Goal: Navigation & Orientation: Find specific page/section

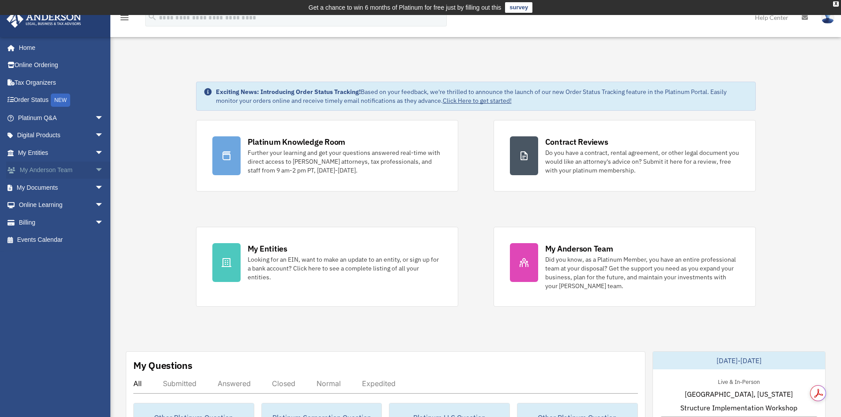
click at [95, 168] on span "arrow_drop_down" at bounding box center [104, 171] width 18 height 18
click at [95, 159] on span "arrow_drop_down" at bounding box center [104, 153] width 18 height 18
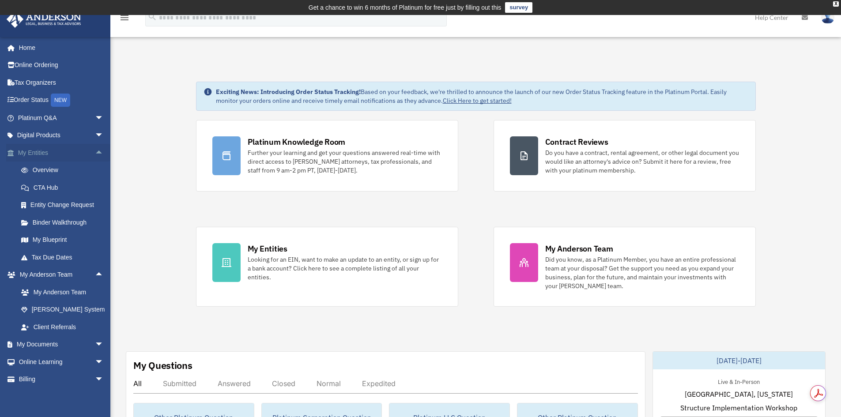
click at [95, 159] on span "arrow_drop_up" at bounding box center [104, 153] width 18 height 18
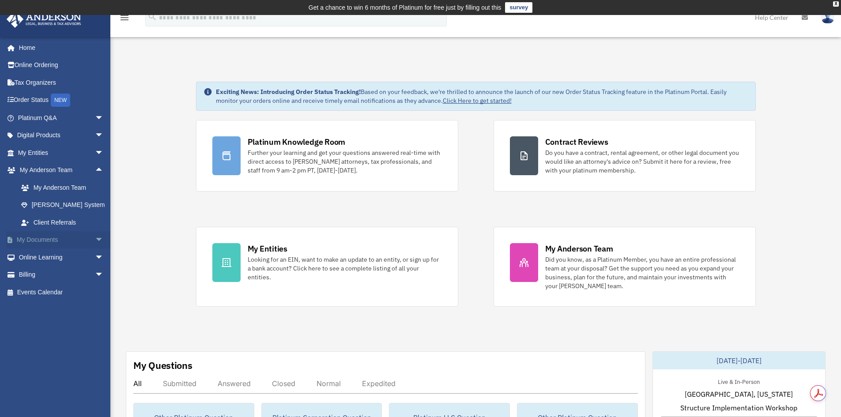
click at [95, 238] on span "arrow_drop_down" at bounding box center [104, 240] width 18 height 18
click at [76, 253] on link "Box" at bounding box center [64, 258] width 105 height 18
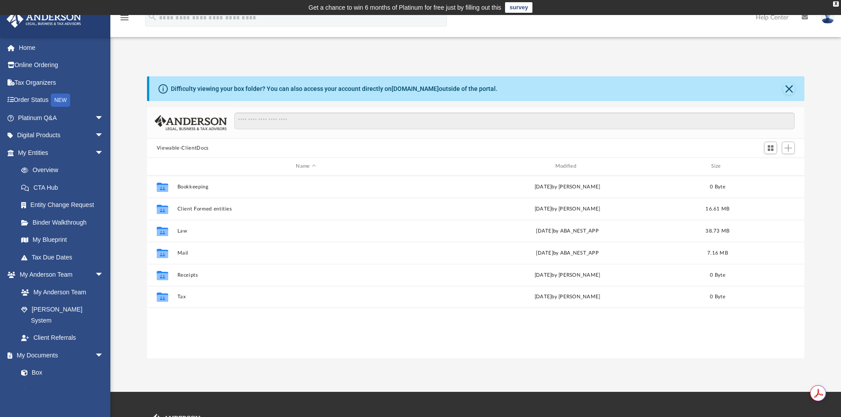
scroll to position [194, 651]
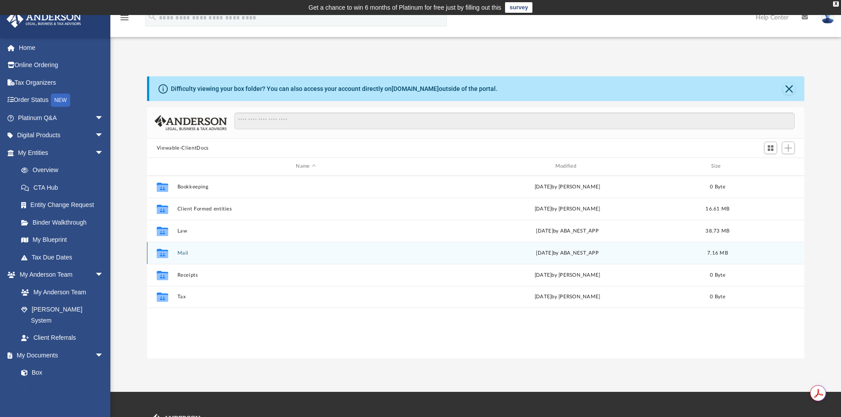
click at [185, 249] on div "Collaborated Folder Mail [DATE] by ABA_NEST_APP 7.16 MB" at bounding box center [476, 253] width 658 height 22
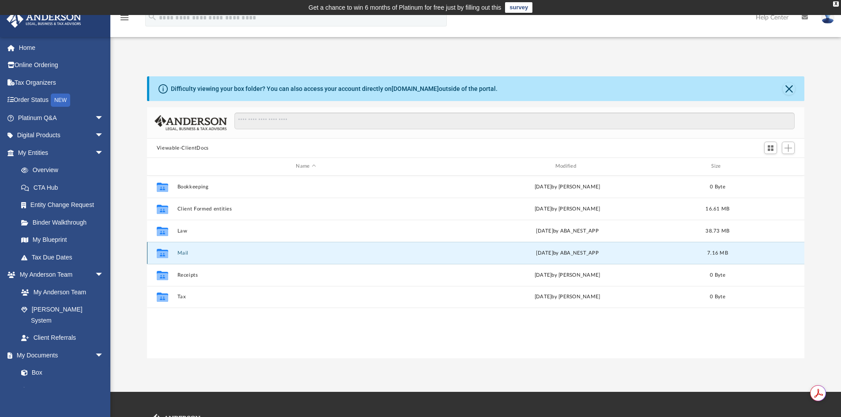
click at [181, 254] on button "Mail" at bounding box center [305, 253] width 257 height 6
click at [180, 251] on button "Mail" at bounding box center [305, 253] width 257 height 6
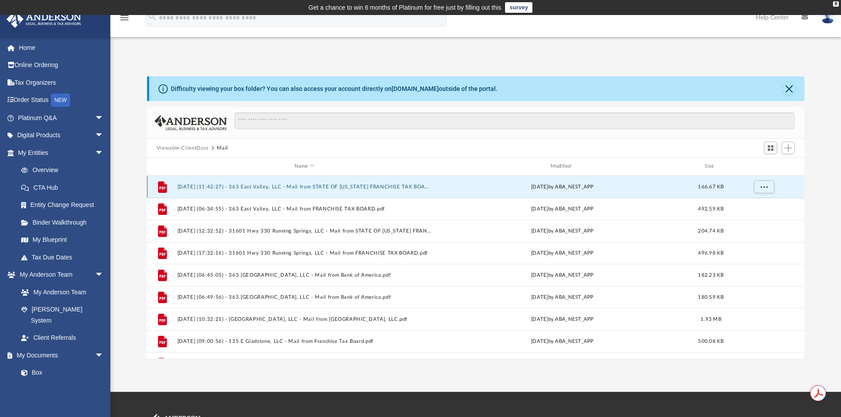
click at [292, 186] on button "2024.10.01 (11:42:27) - 363 East Valley, LLC - Mail from STATE OF CALIFORNIA FR…" at bounding box center [304, 187] width 254 height 6
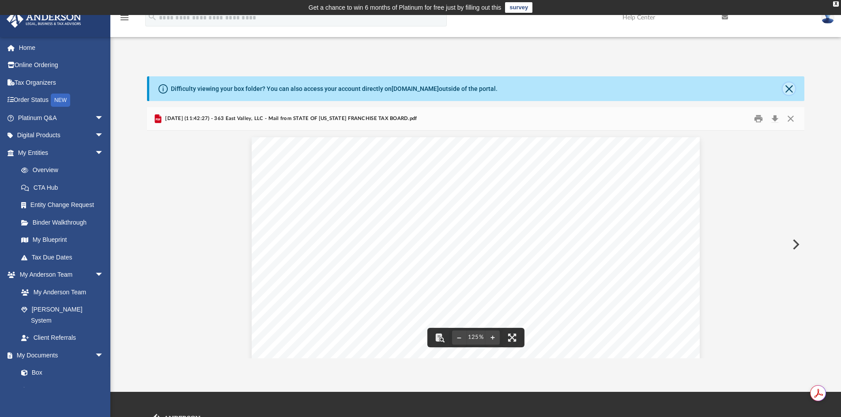
click at [788, 90] on button "Close" at bounding box center [789, 89] width 12 height 12
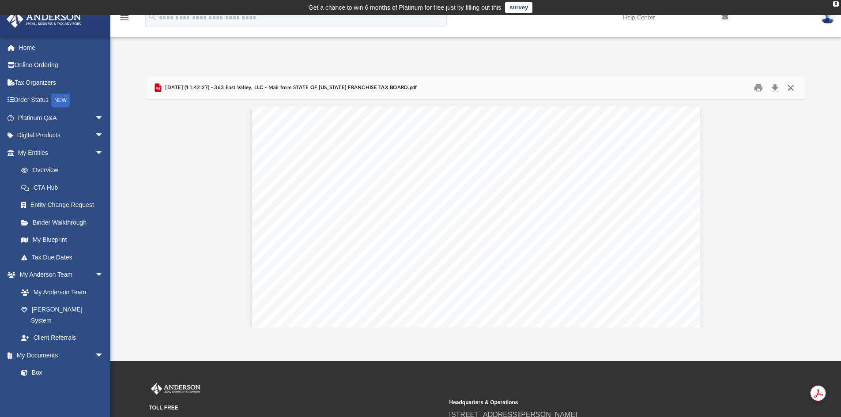
click at [792, 88] on button "Close" at bounding box center [791, 88] width 16 height 14
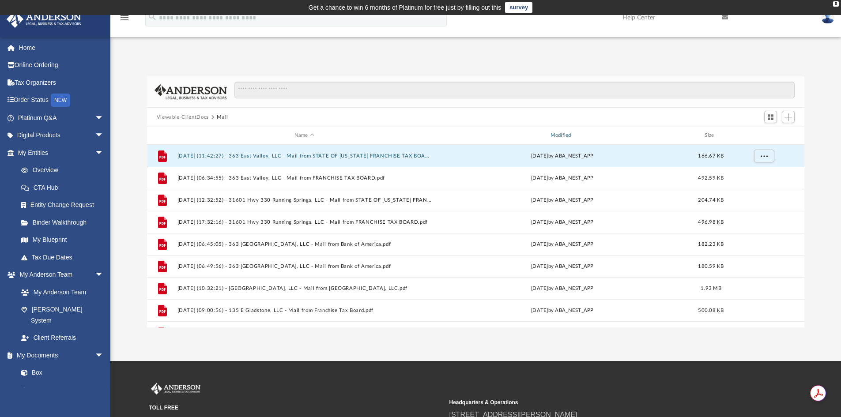
click at [564, 136] on div "Modified" at bounding box center [562, 136] width 254 height 8
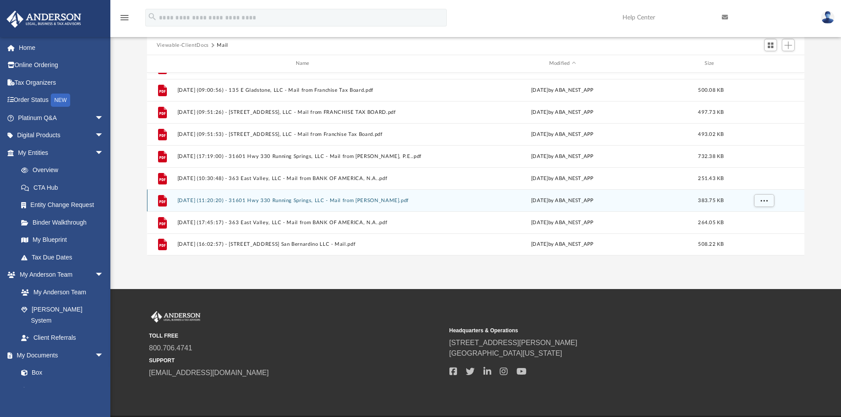
scroll to position [58, 0]
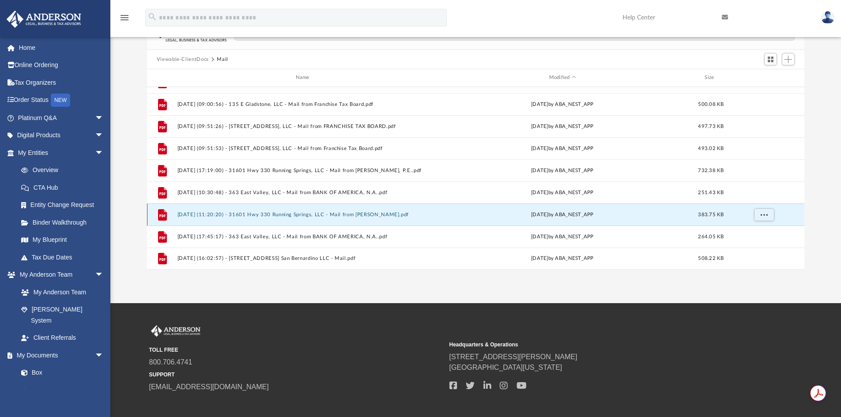
click at [317, 215] on button "2025.07.30 (11:20:20) - 31601 Hwy 330 Running Springs, LLC - Mail from Josie Go…" at bounding box center [304, 215] width 254 height 6
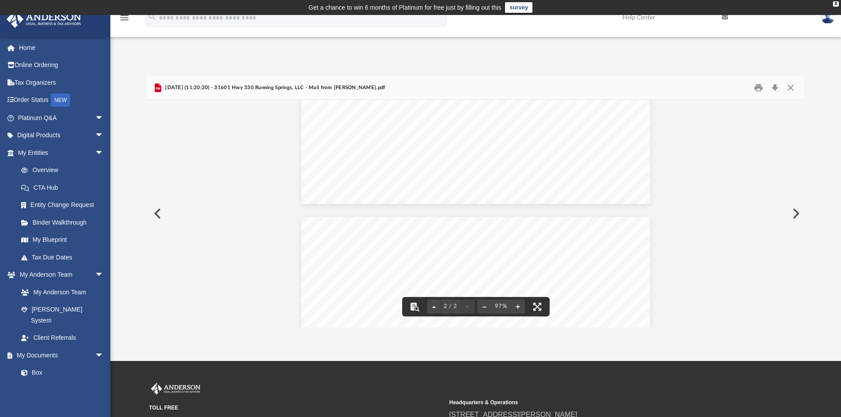
scroll to position [0, 0]
click at [790, 87] on button "Close" at bounding box center [791, 88] width 16 height 14
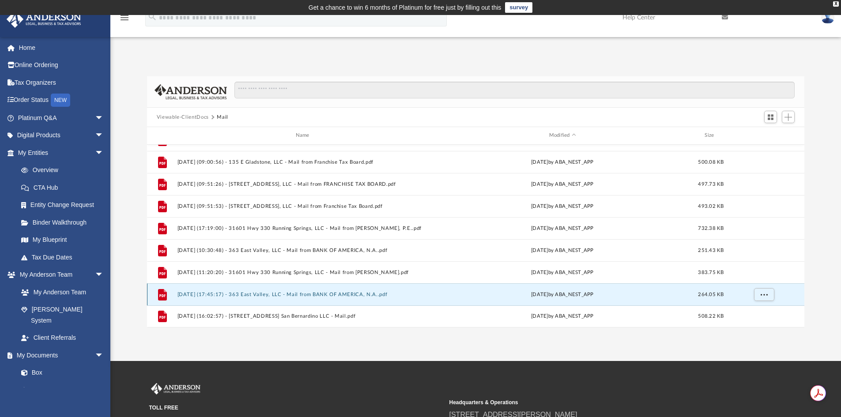
click at [329, 293] on button "2025.08.08 (17:45:17) - 363 East Valley, LLC - Mail from BANK OF AMERICA, N.A..…" at bounding box center [304, 295] width 254 height 6
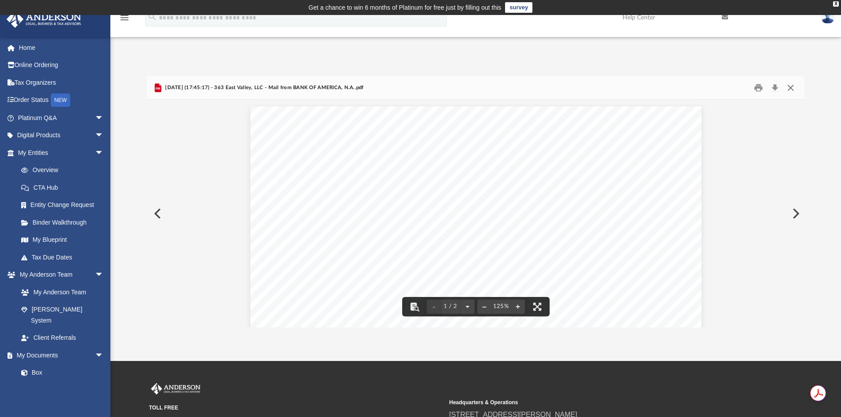
click at [790, 89] on button "Close" at bounding box center [791, 88] width 16 height 14
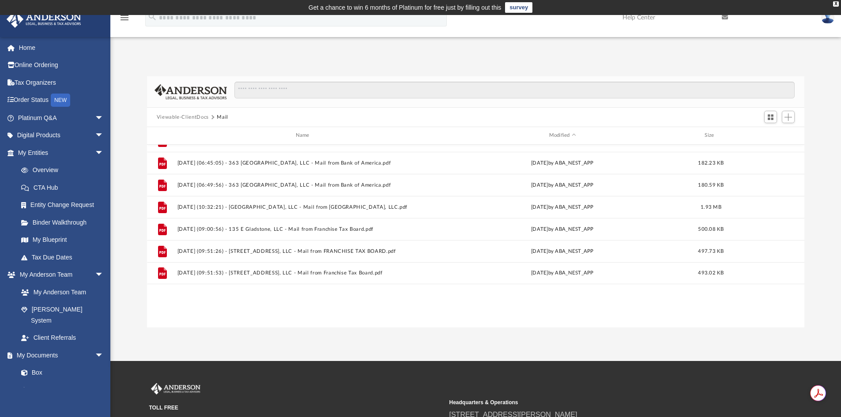
scroll to position [148, 0]
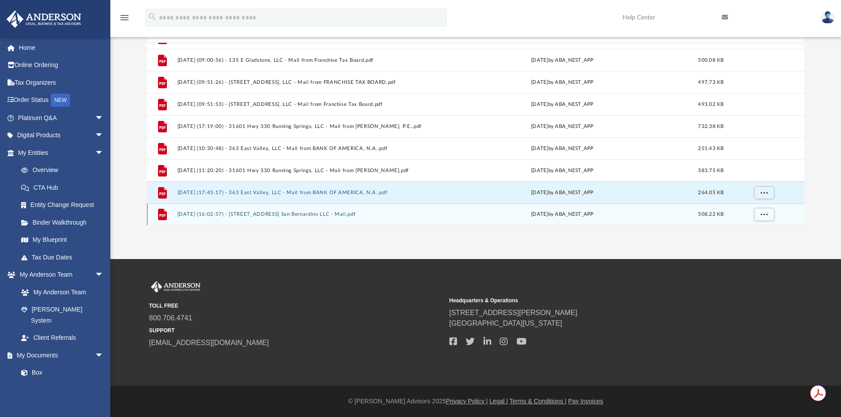
click at [326, 216] on button "2025.08.27 (16:02:57) - 1051 W 2nd St. San Bernardino LLC - Mail.pdf" at bounding box center [304, 214] width 254 height 6
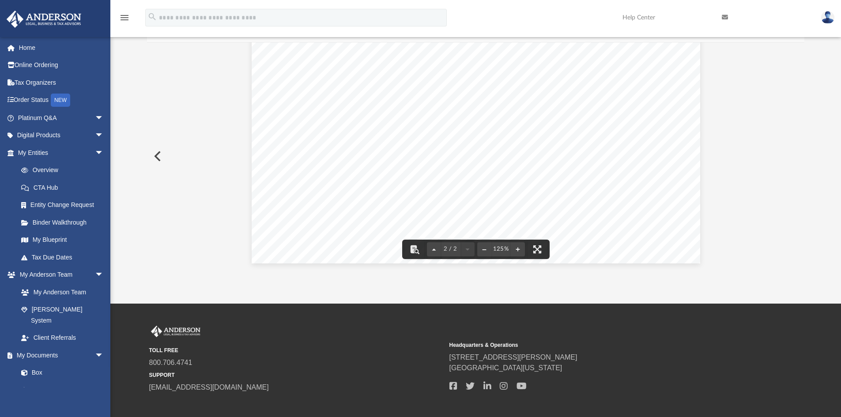
scroll to position [102, 0]
